Goal: Navigation & Orientation: Find specific page/section

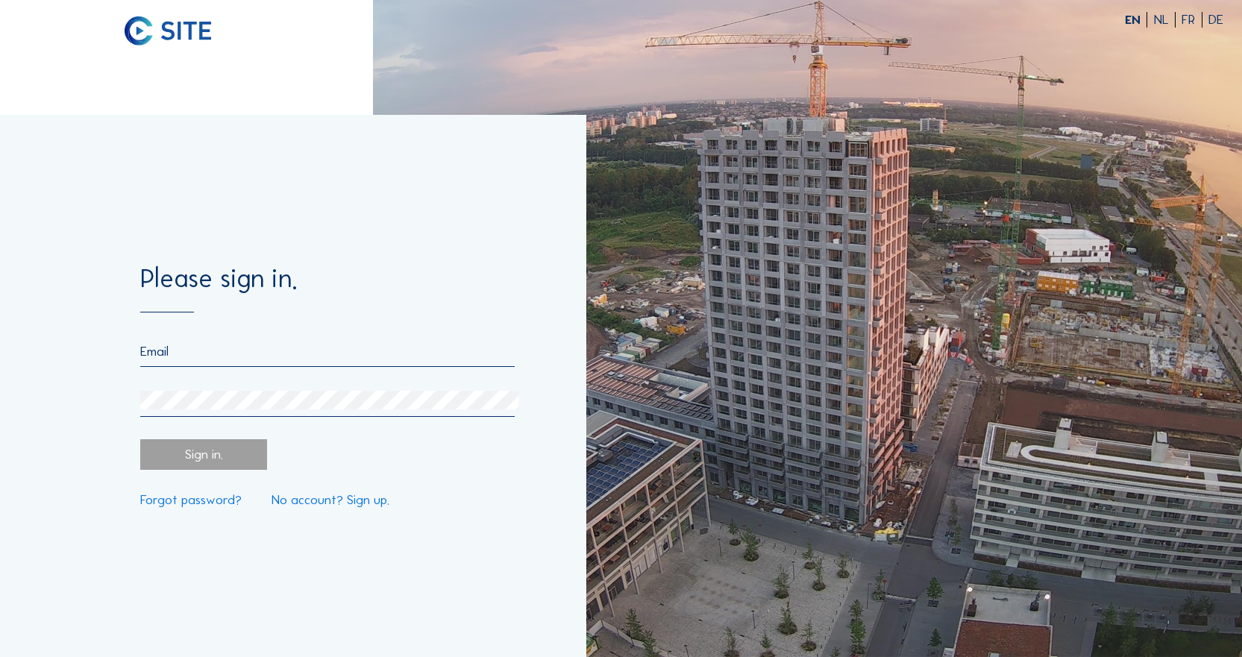
type input "[EMAIL_ADDRESS][DOMAIN_NAME]"
click at [246, 446] on div "Sign in." at bounding box center [203, 454] width 127 height 31
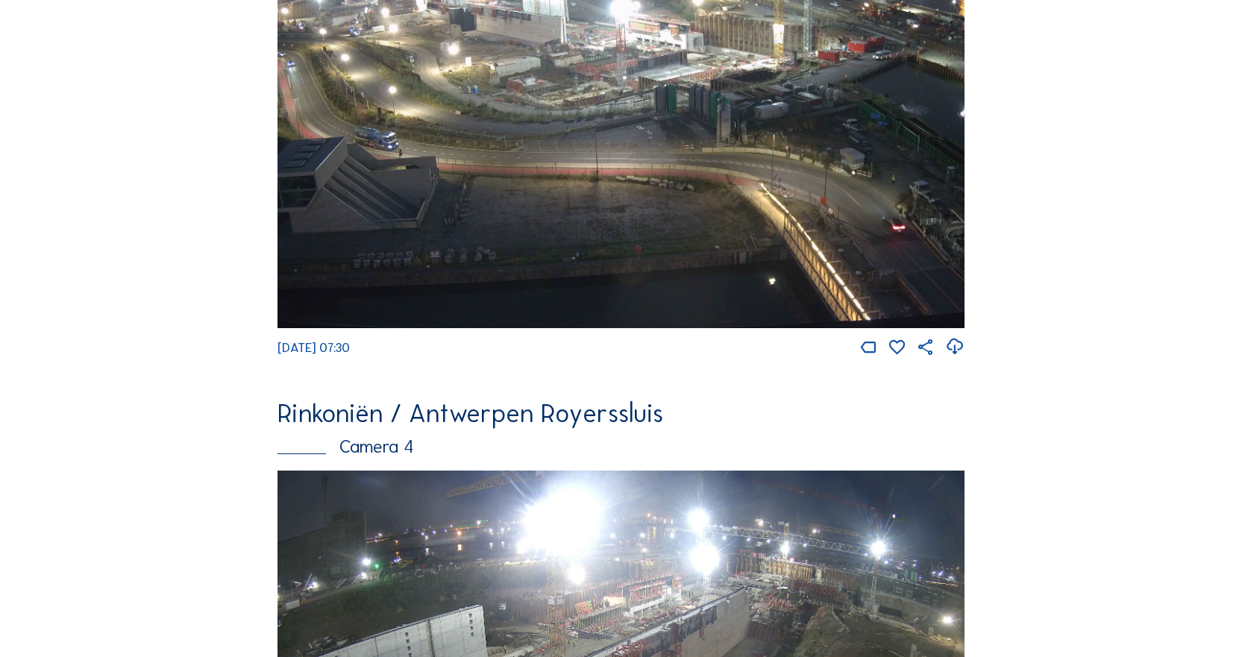
scroll to position [1655, 0]
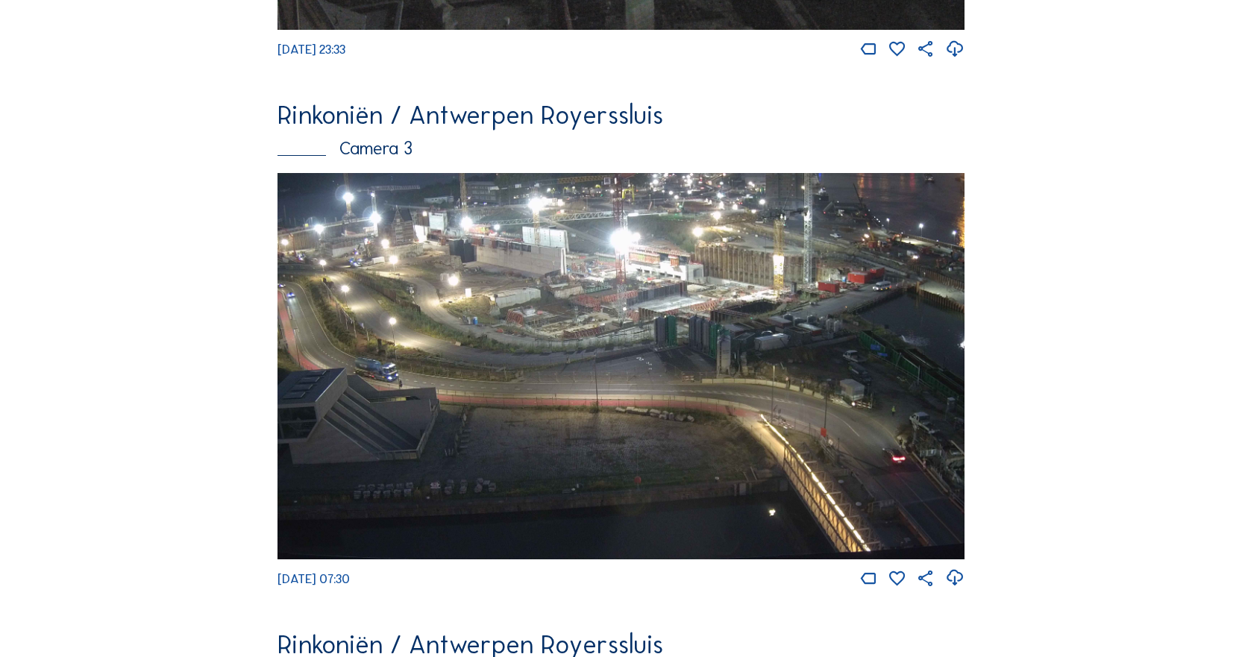
click at [515, 364] on img at bounding box center [620, 366] width 687 height 386
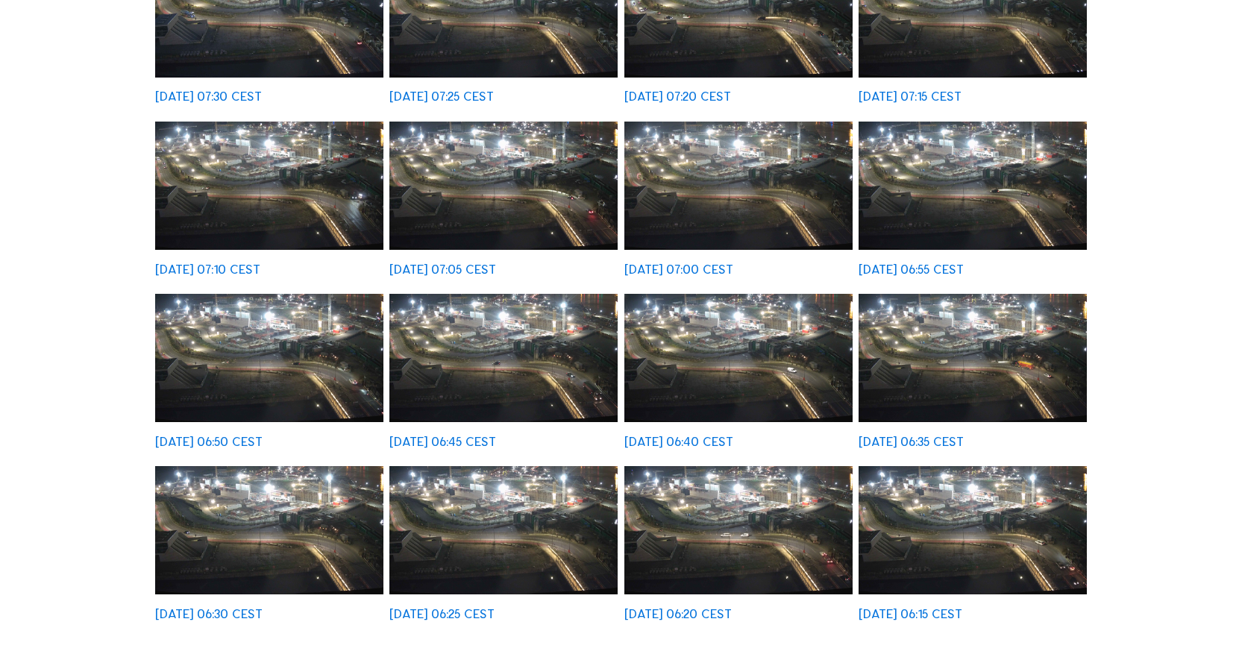
scroll to position [597, 0]
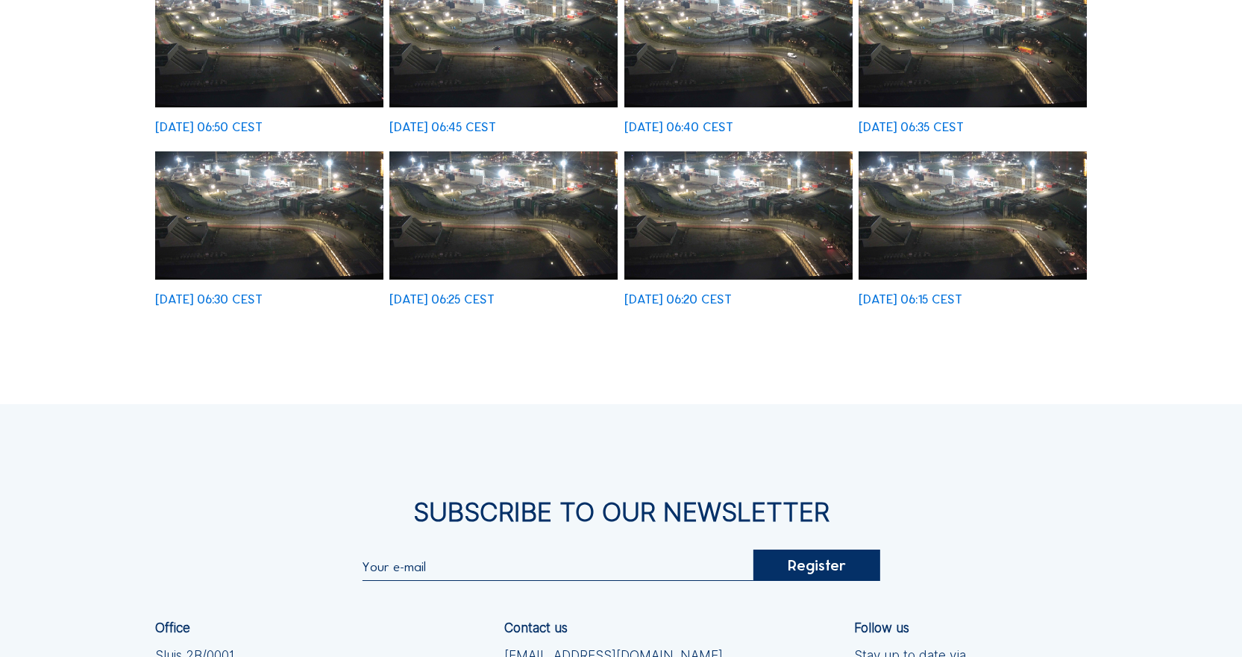
click at [337, 240] on img at bounding box center [269, 215] width 228 height 128
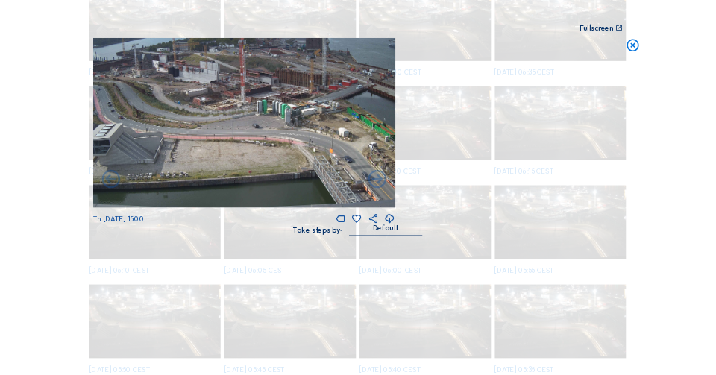
scroll to position [826, 0]
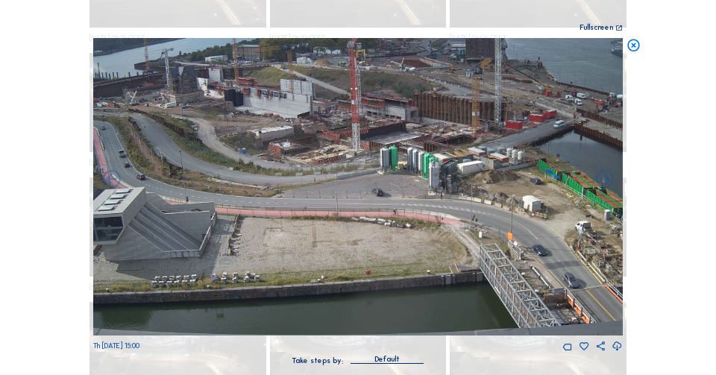
click at [143, 109] on img at bounding box center [358, 187] width 530 height 298
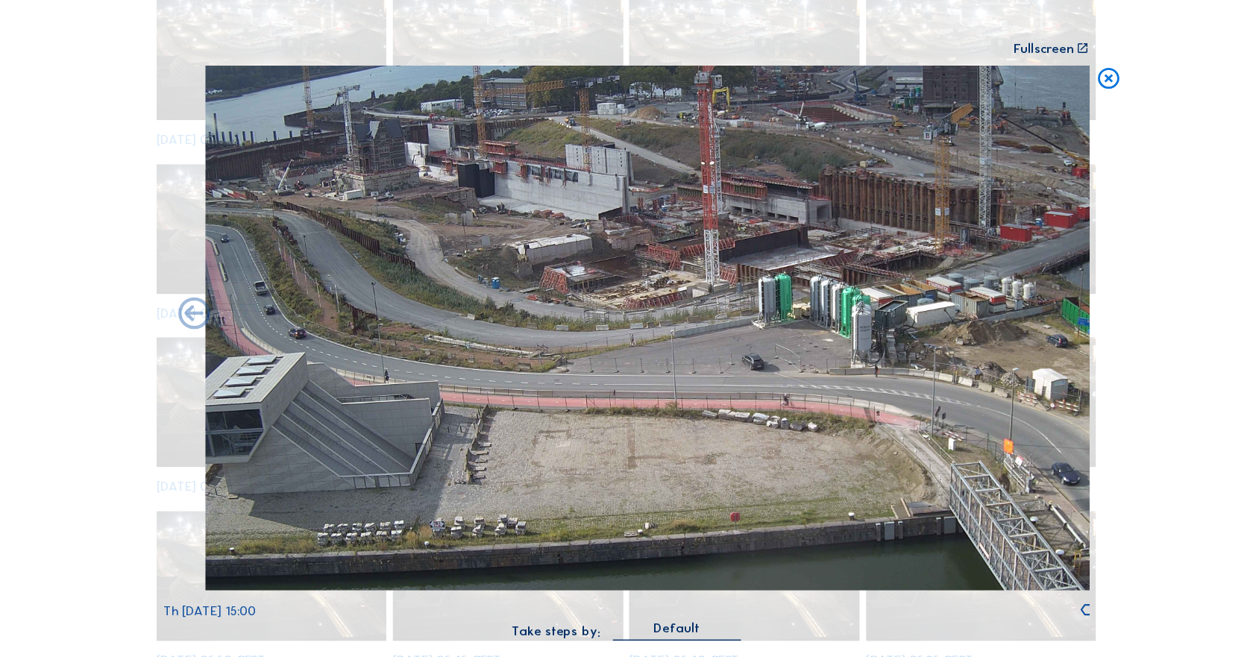
scroll to position [535, 0]
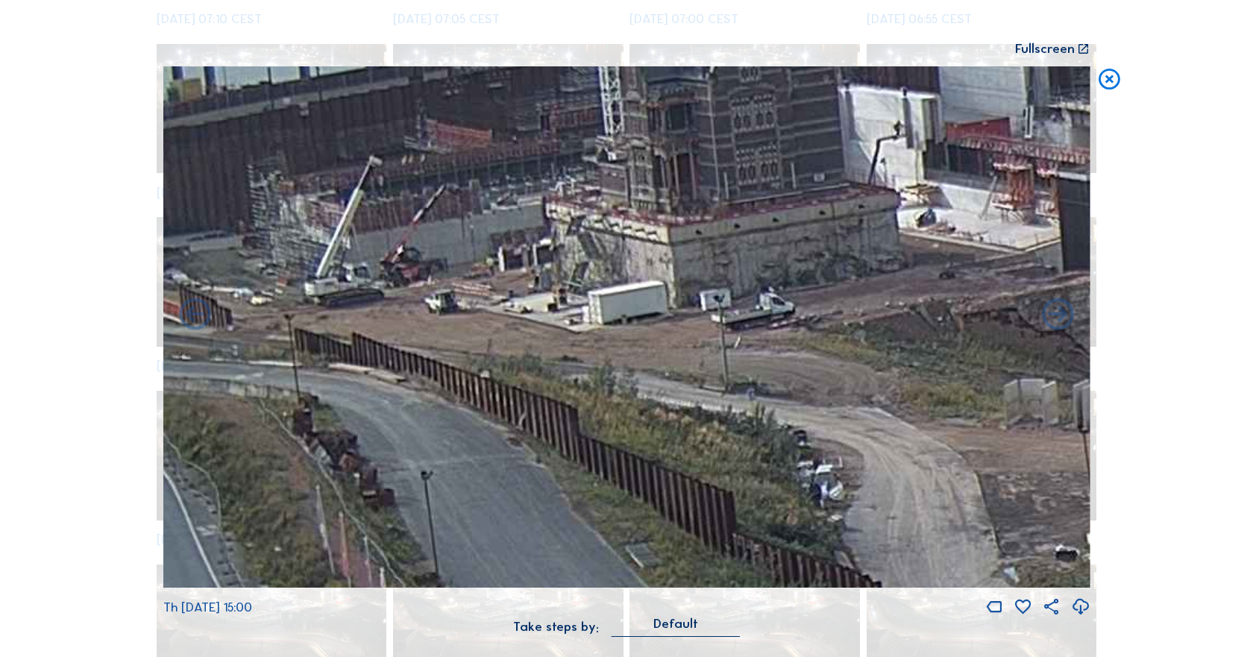
drag, startPoint x: 266, startPoint y: 160, endPoint x: 399, endPoint y: 248, distance: 159.5
click at [399, 248] on img at bounding box center [626, 326] width 927 height 521
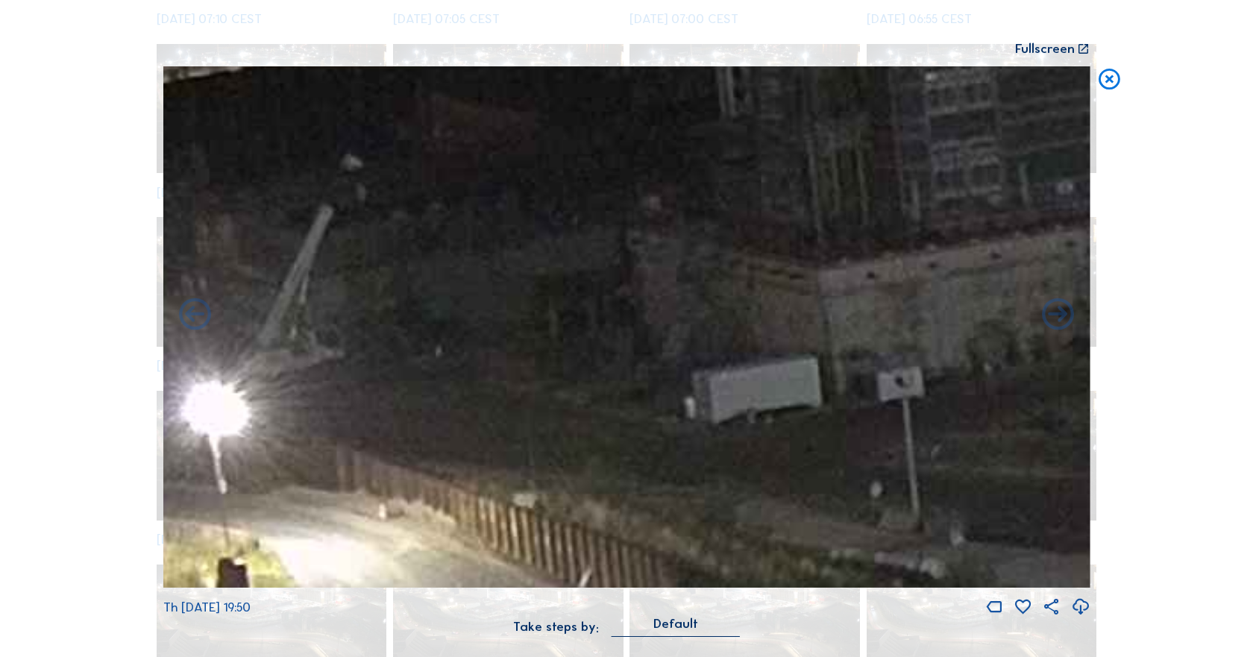
drag, startPoint x: 436, startPoint y: 273, endPoint x: 421, endPoint y: 350, distance: 78.3
click at [421, 350] on img at bounding box center [626, 326] width 927 height 521
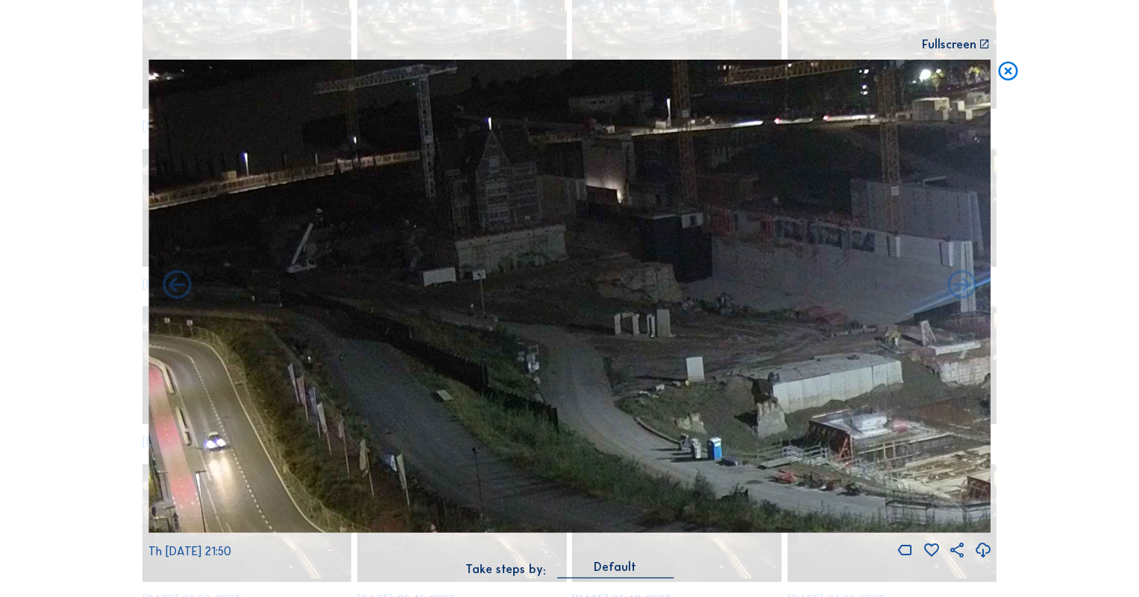
drag, startPoint x: 276, startPoint y: 167, endPoint x: 491, endPoint y: 304, distance: 254.5
click at [491, 303] on img at bounding box center [569, 297] width 843 height 474
